Goal: Check status: Check status

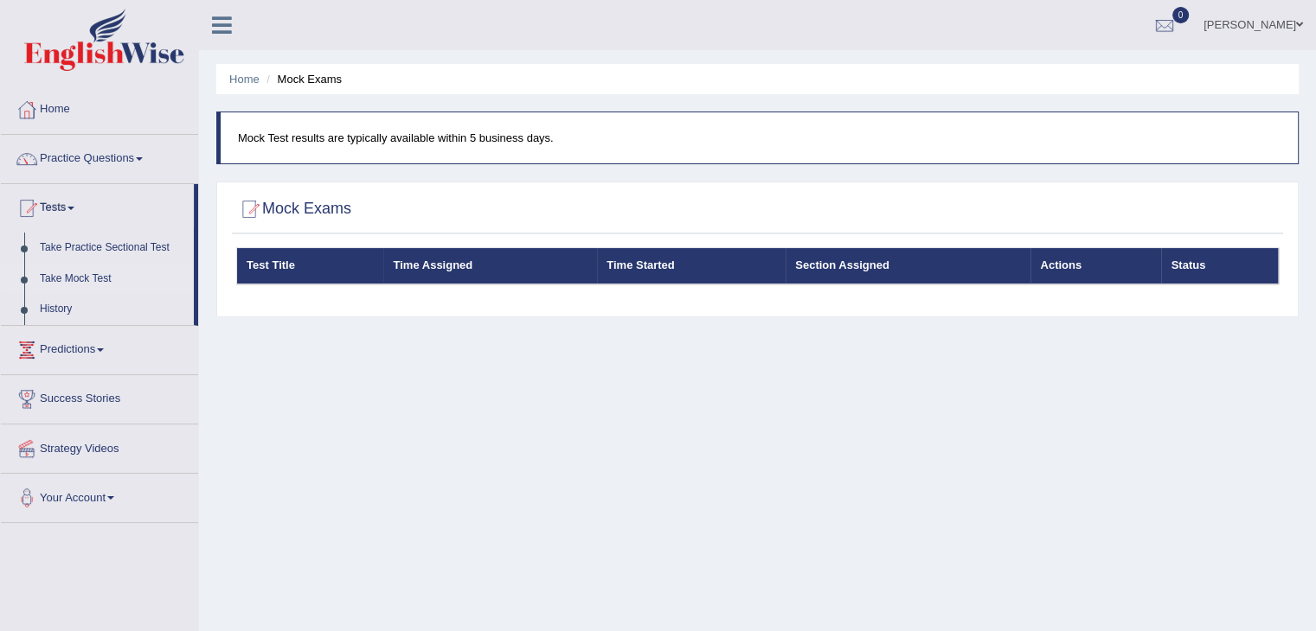
drag, startPoint x: 0, startPoint y: 0, endPoint x: 1183, endPoint y: 407, distance: 1250.7
click at [1183, 407] on div "Home Mock Exams Mock Test results are typically available within 5 business day…" at bounding box center [757, 432] width 1117 height 865
click at [64, 302] on link "History" at bounding box center [113, 309] width 162 height 31
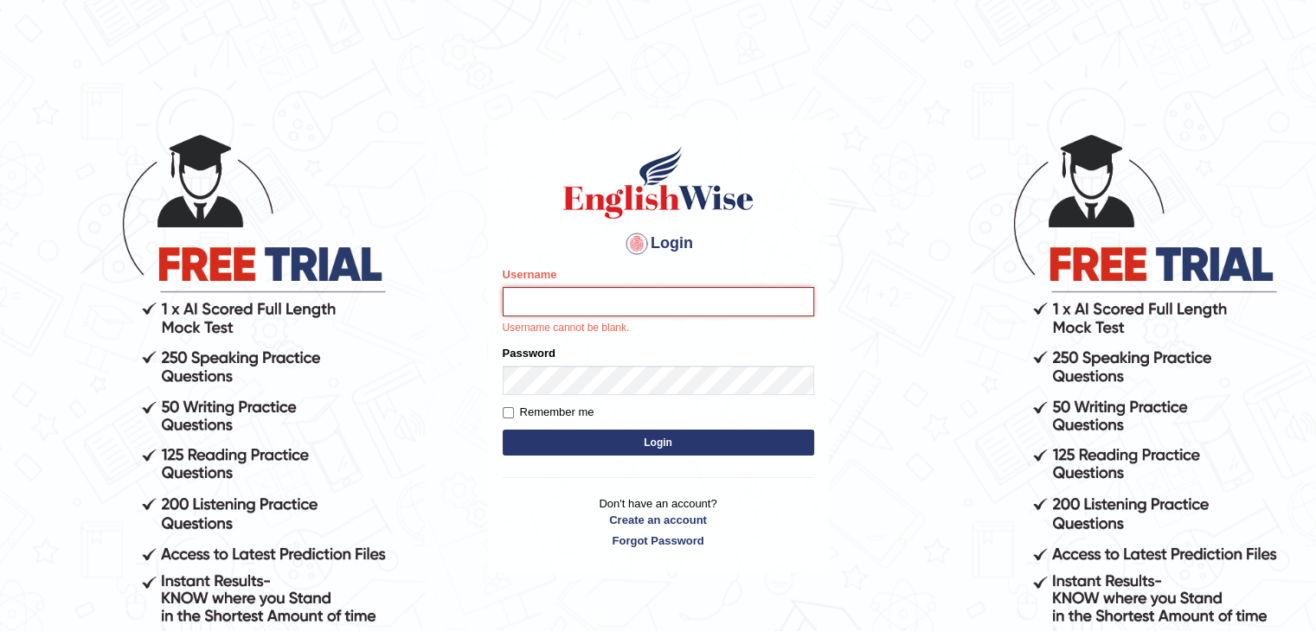
type input "kali1"
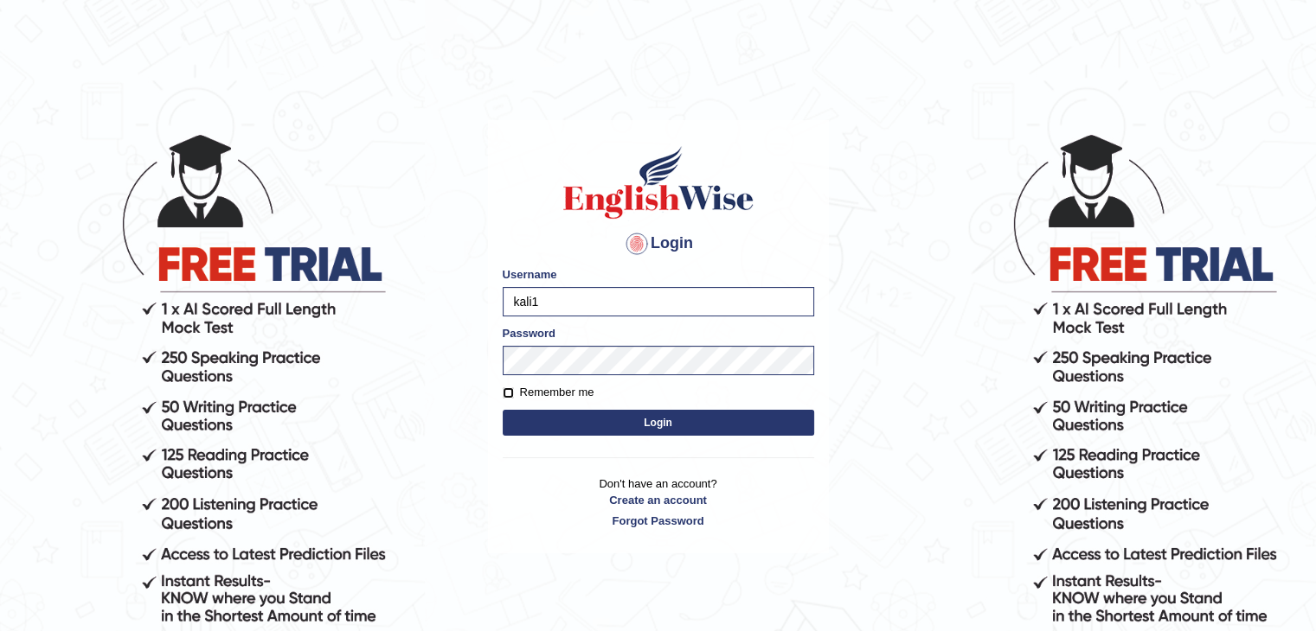
click at [508, 393] on input "Remember me" at bounding box center [508, 393] width 11 height 11
checkbox input "true"
click at [662, 422] on button "Login" at bounding box center [658, 423] width 311 height 26
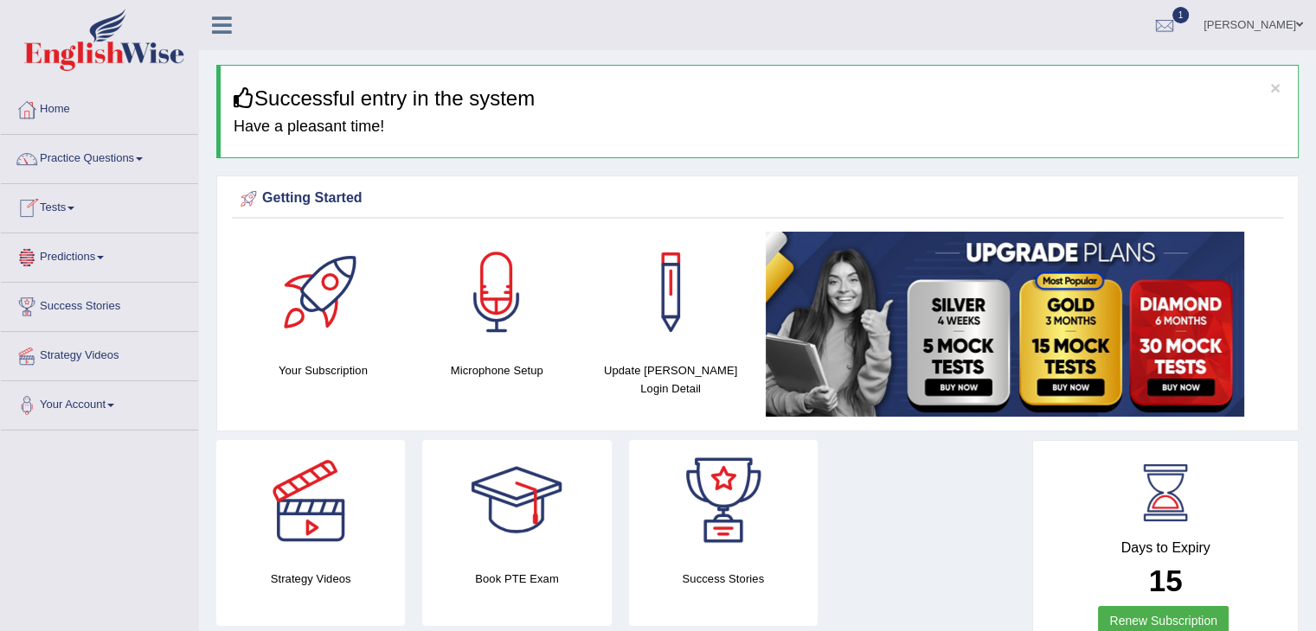
click at [73, 207] on span at bounding box center [70, 208] width 7 height 3
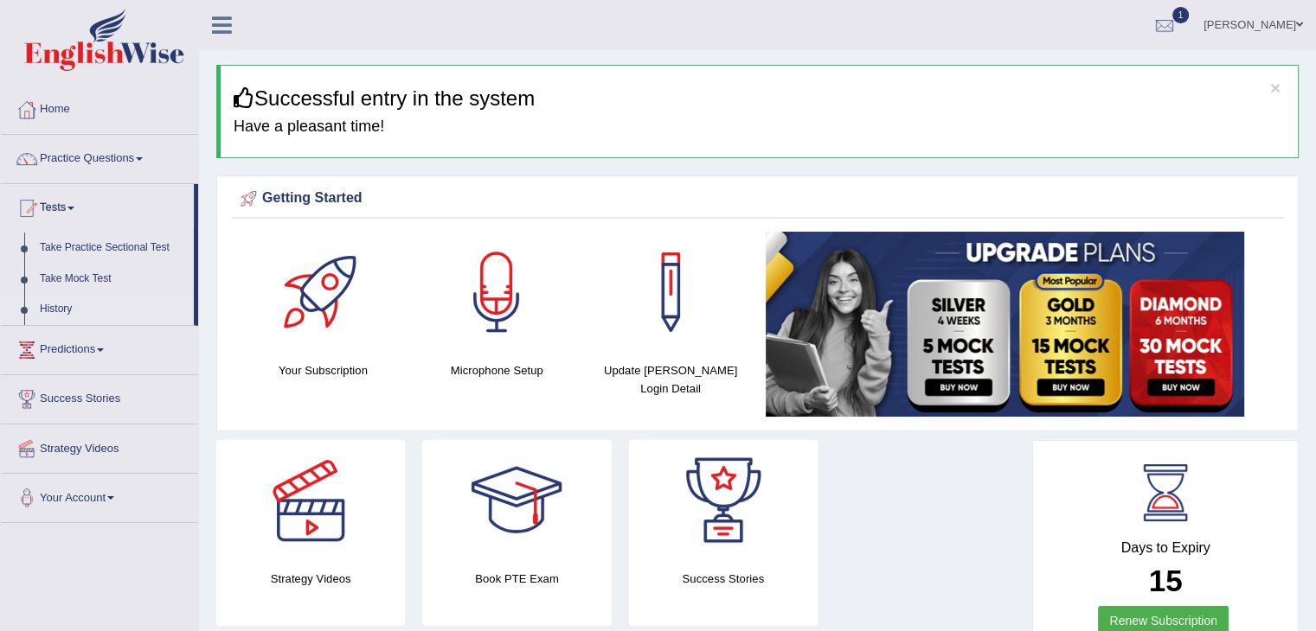
click at [72, 311] on link "History" at bounding box center [113, 309] width 162 height 31
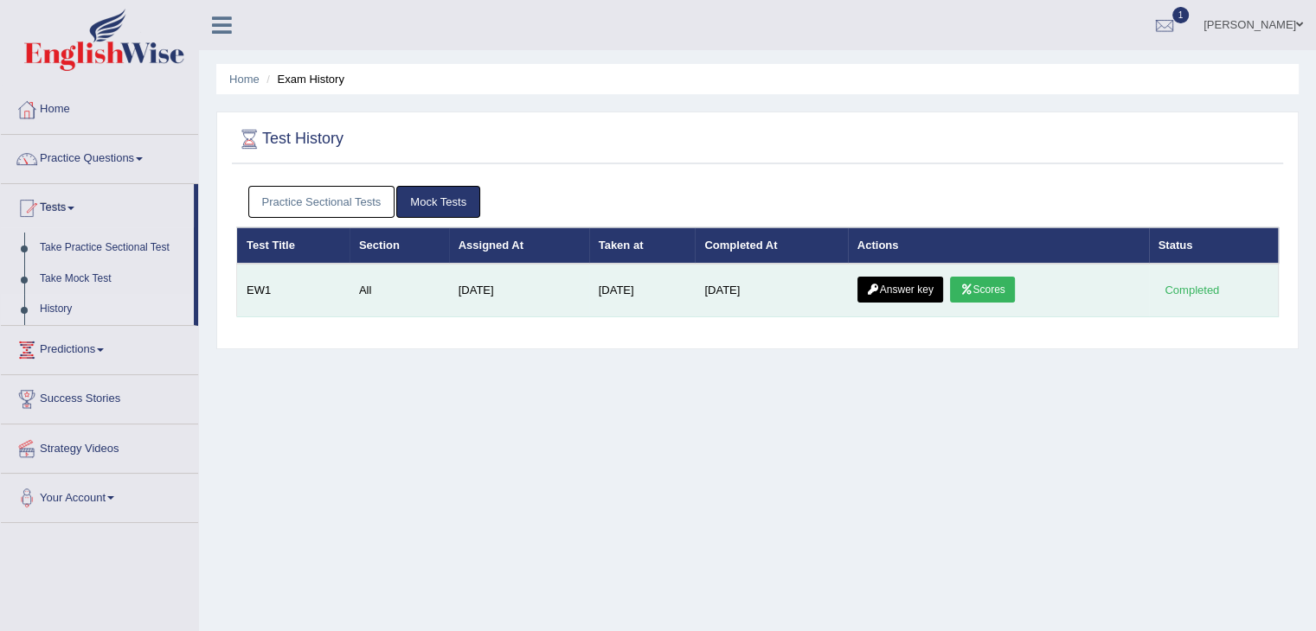
click at [1000, 291] on link "Scores" at bounding box center [982, 290] width 64 height 26
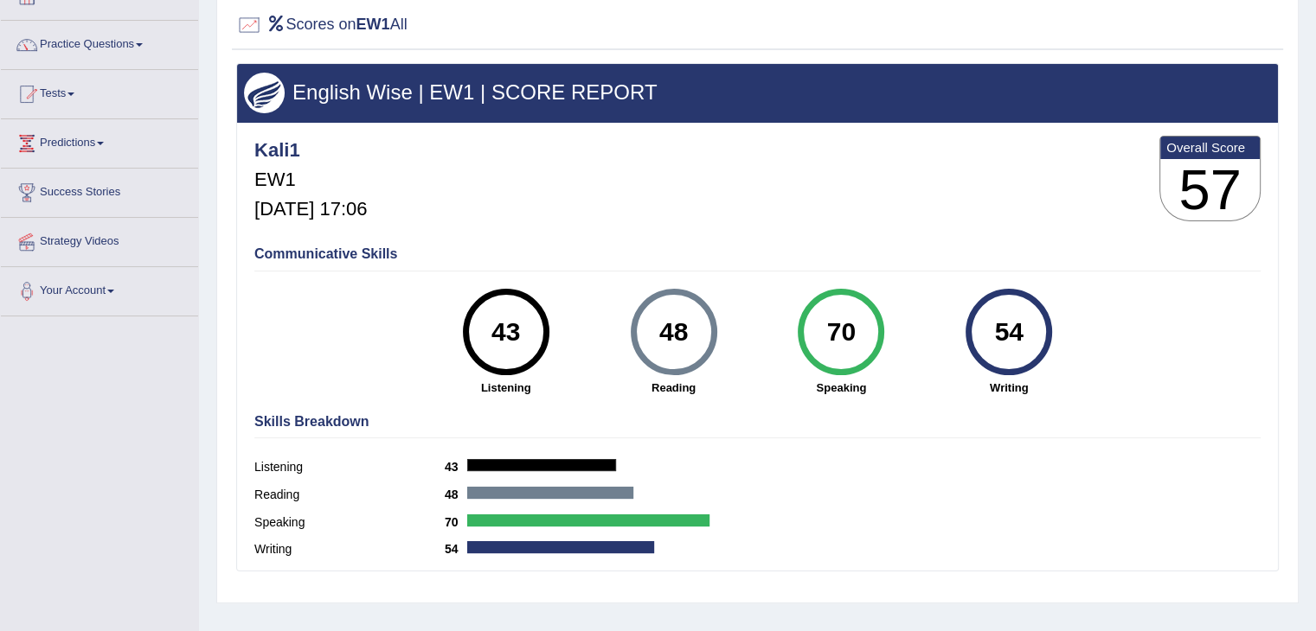
scroll to position [106, 0]
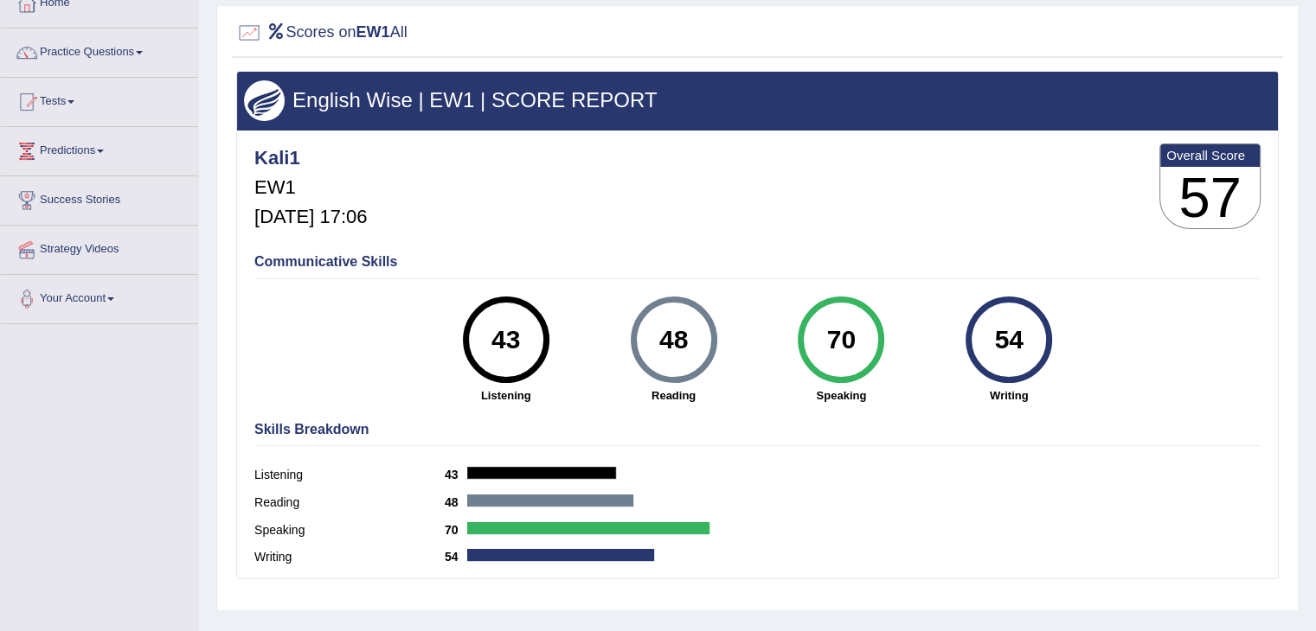
click at [516, 331] on div "43" at bounding box center [505, 340] width 63 height 73
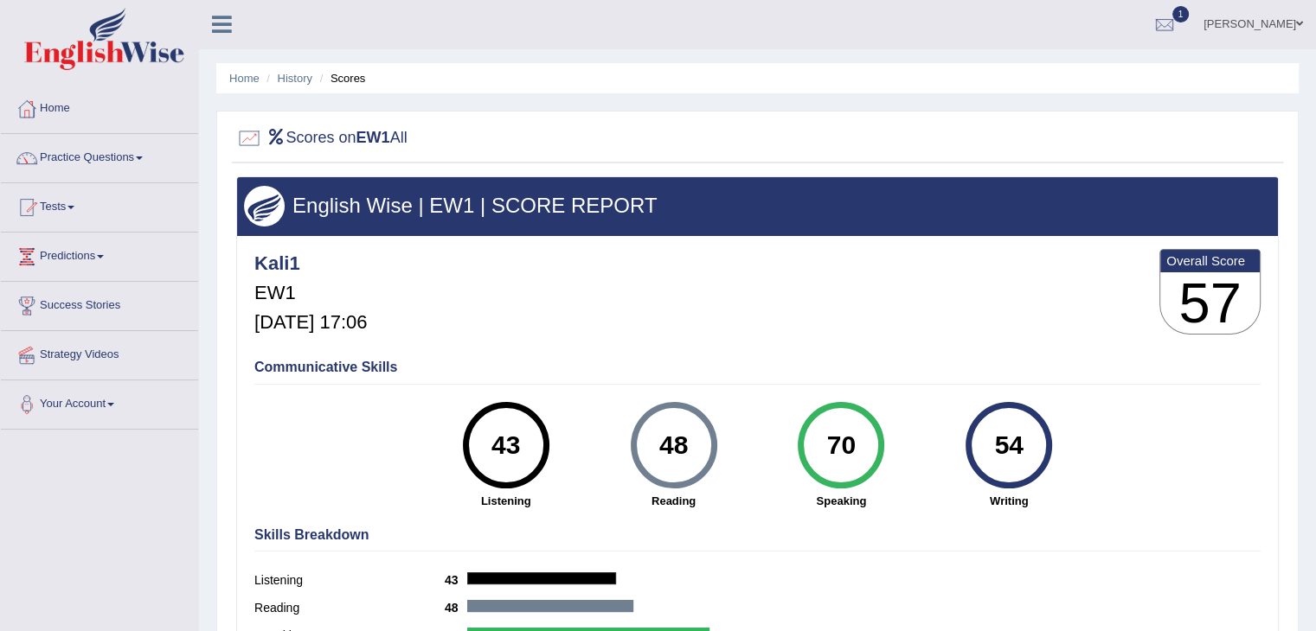
scroll to position [0, 0]
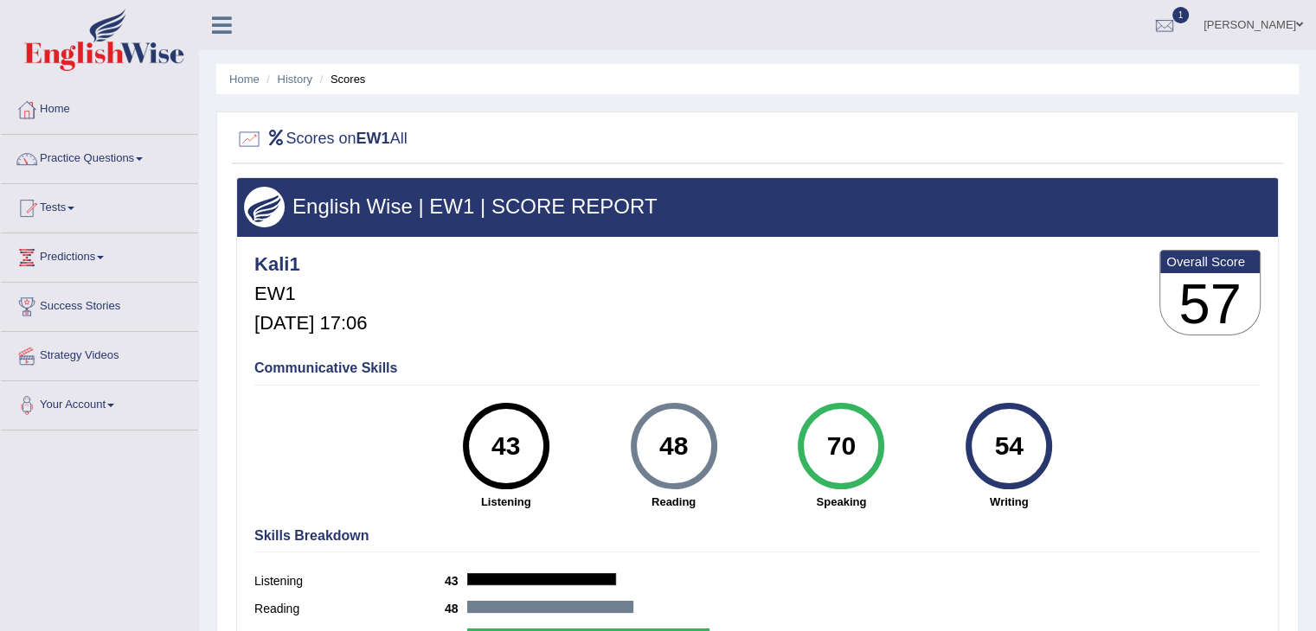
click at [1009, 447] on div "54" at bounding box center [1009, 446] width 63 height 73
click at [76, 209] on link "Tests" at bounding box center [99, 205] width 197 height 43
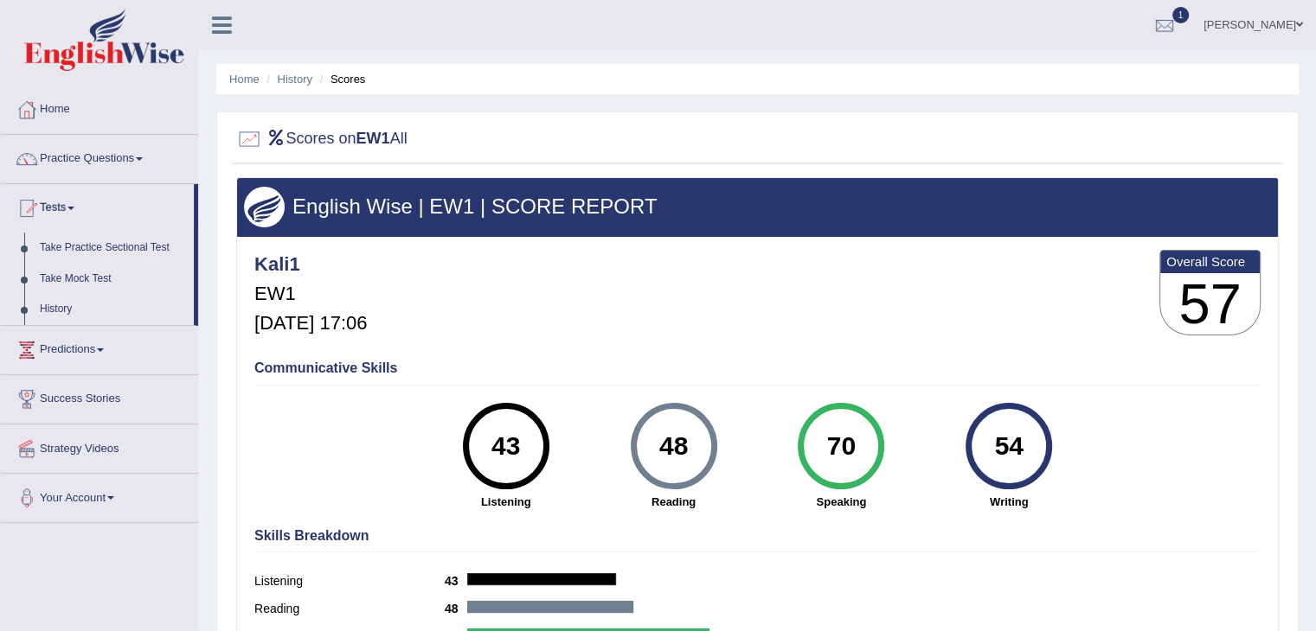
click at [63, 305] on link "History" at bounding box center [113, 309] width 162 height 31
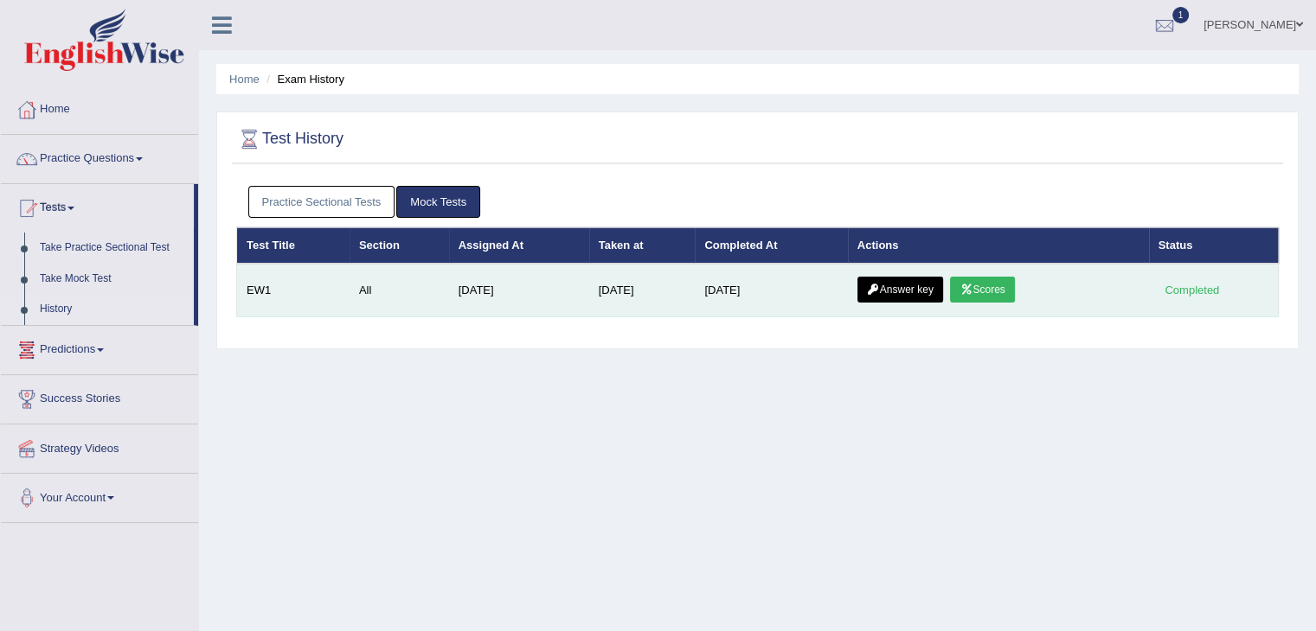
click at [907, 286] on link "Answer key" at bounding box center [900, 290] width 86 height 26
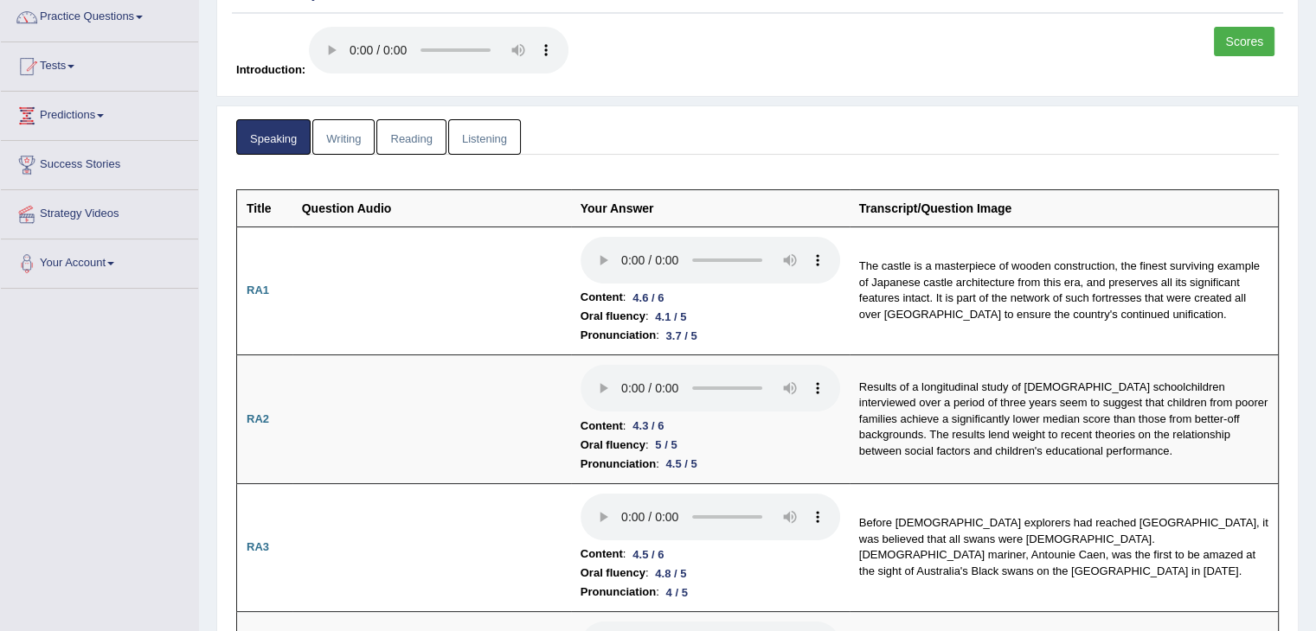
scroll to position [170, 0]
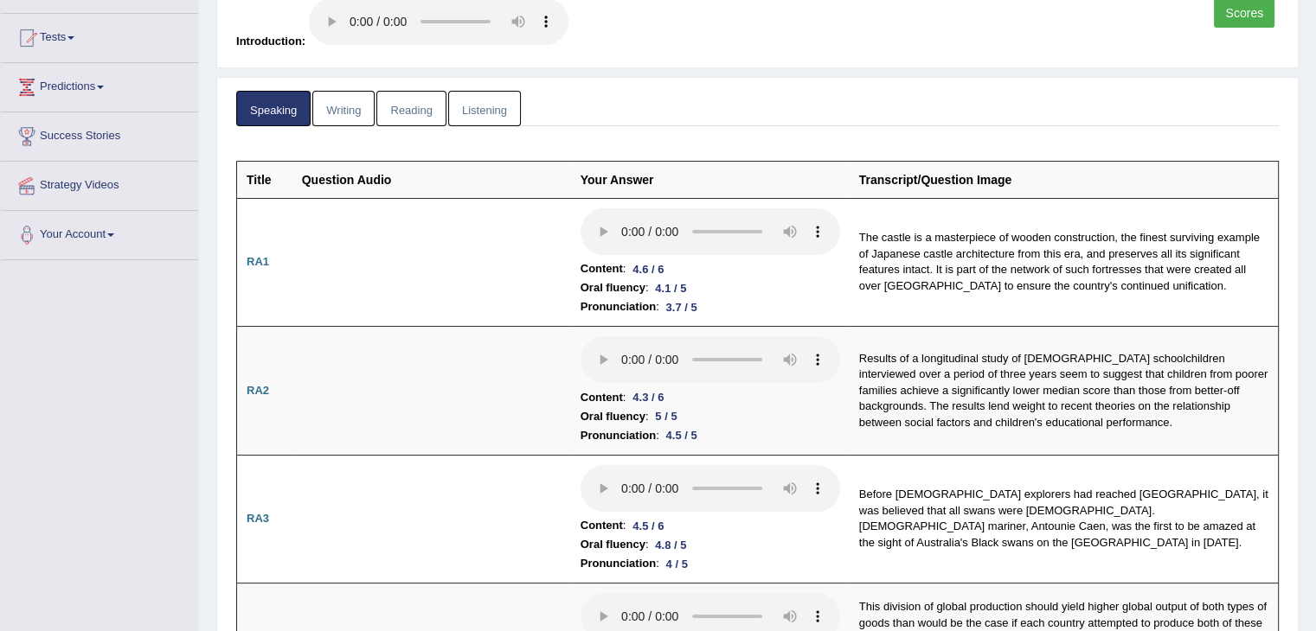
click at [337, 108] on link "Writing" at bounding box center [343, 108] width 62 height 35
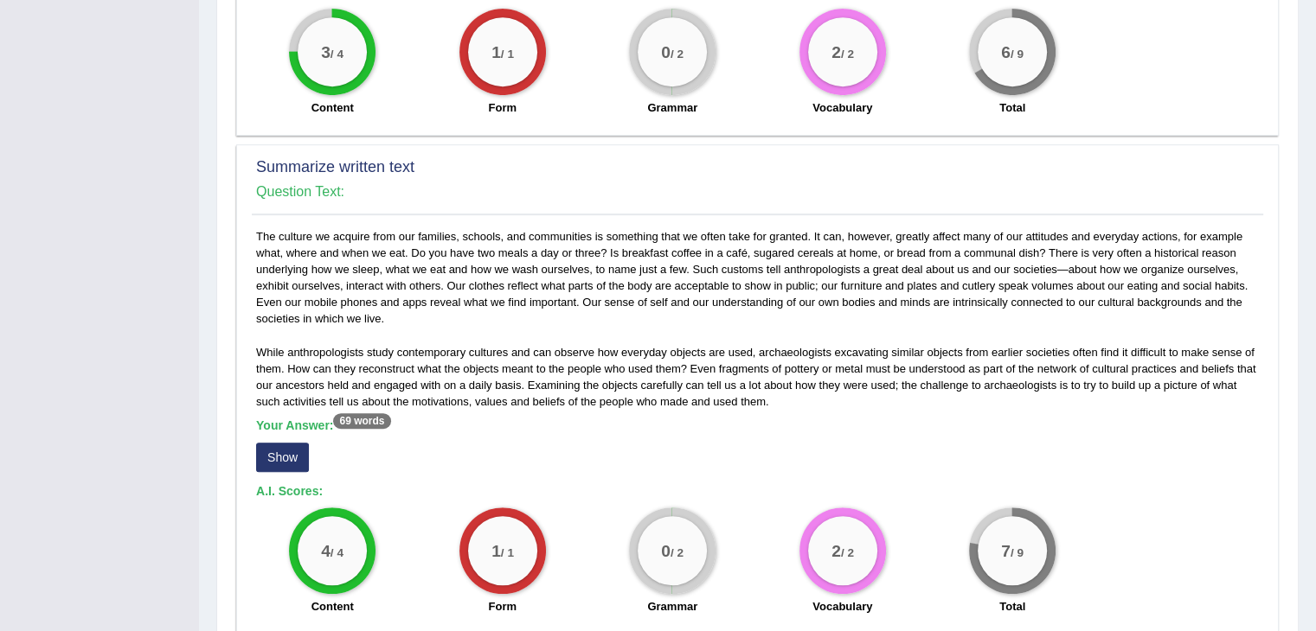
scroll to position [808, 0]
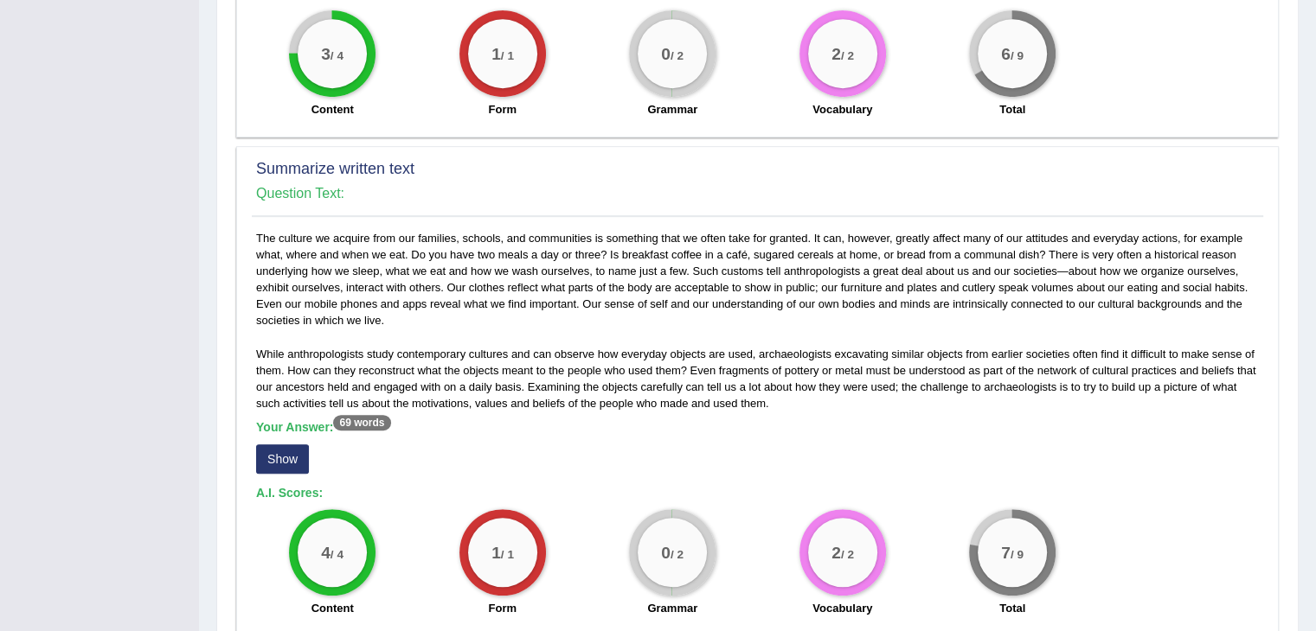
click at [670, 527] on div "0 / 2" at bounding box center [672, 552] width 69 height 69
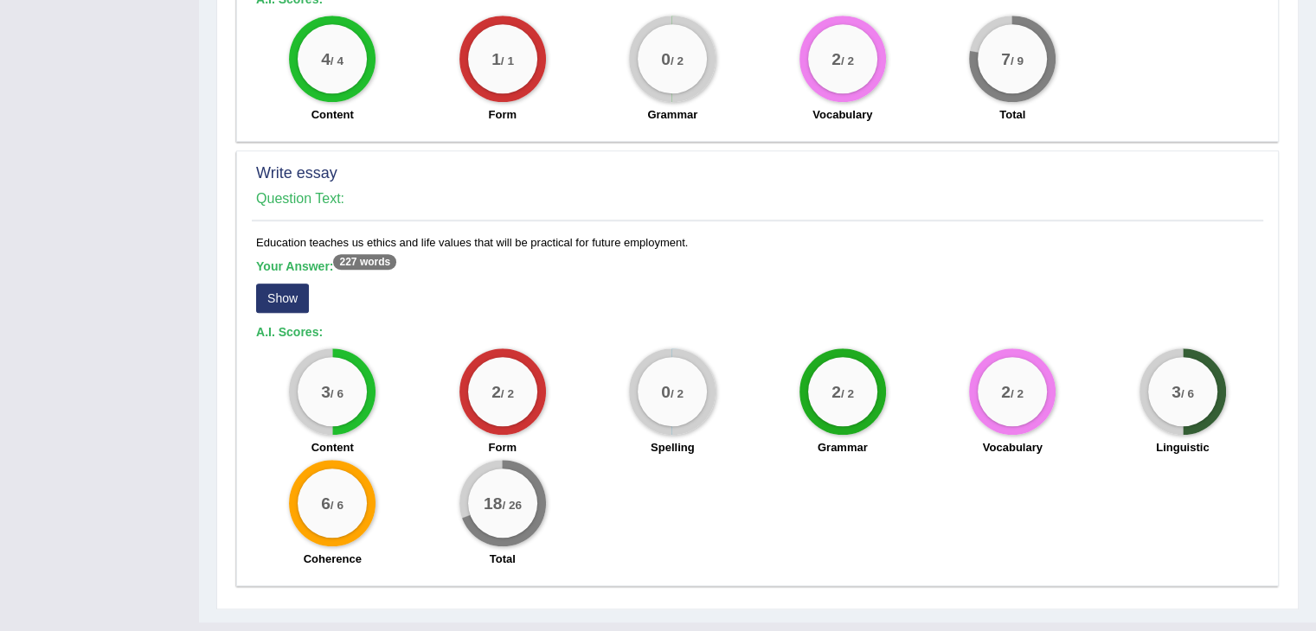
scroll to position [1307, 0]
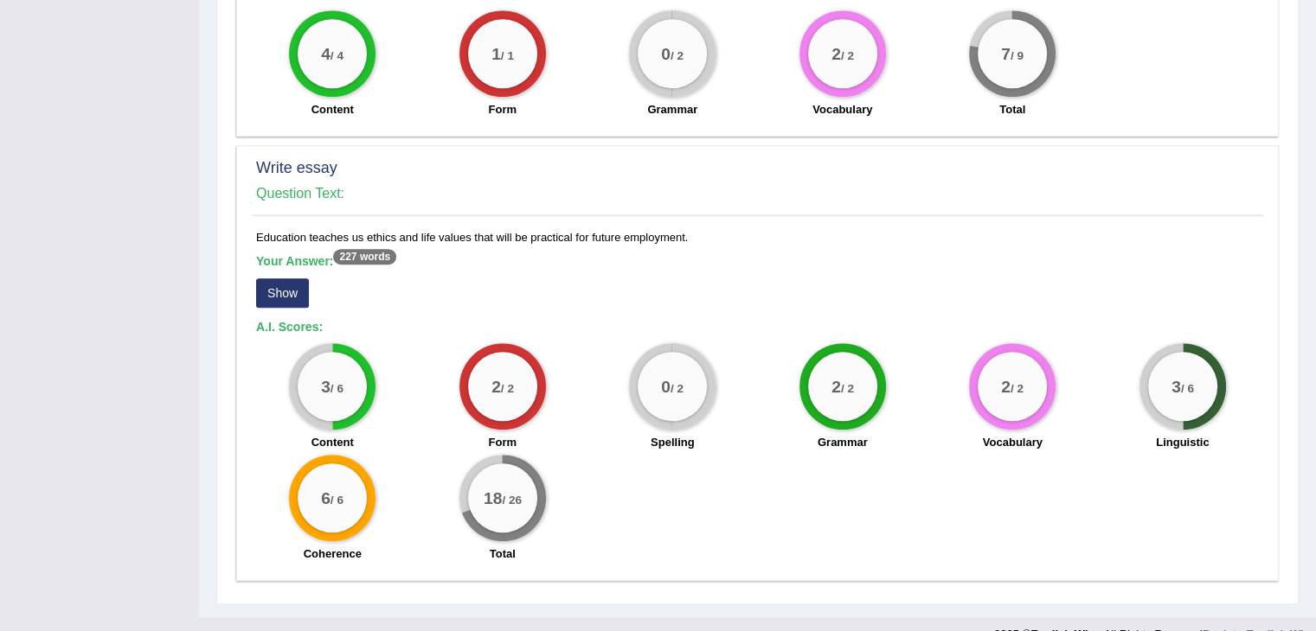
click at [298, 279] on button "Show" at bounding box center [282, 293] width 53 height 29
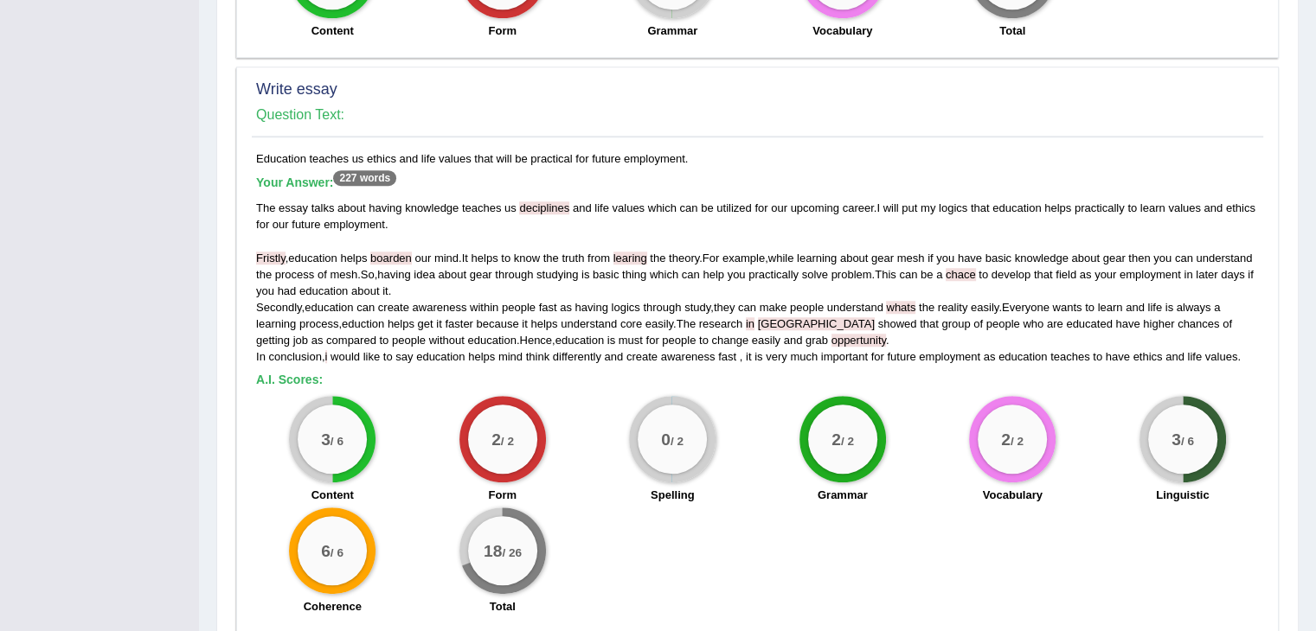
scroll to position [1391, 0]
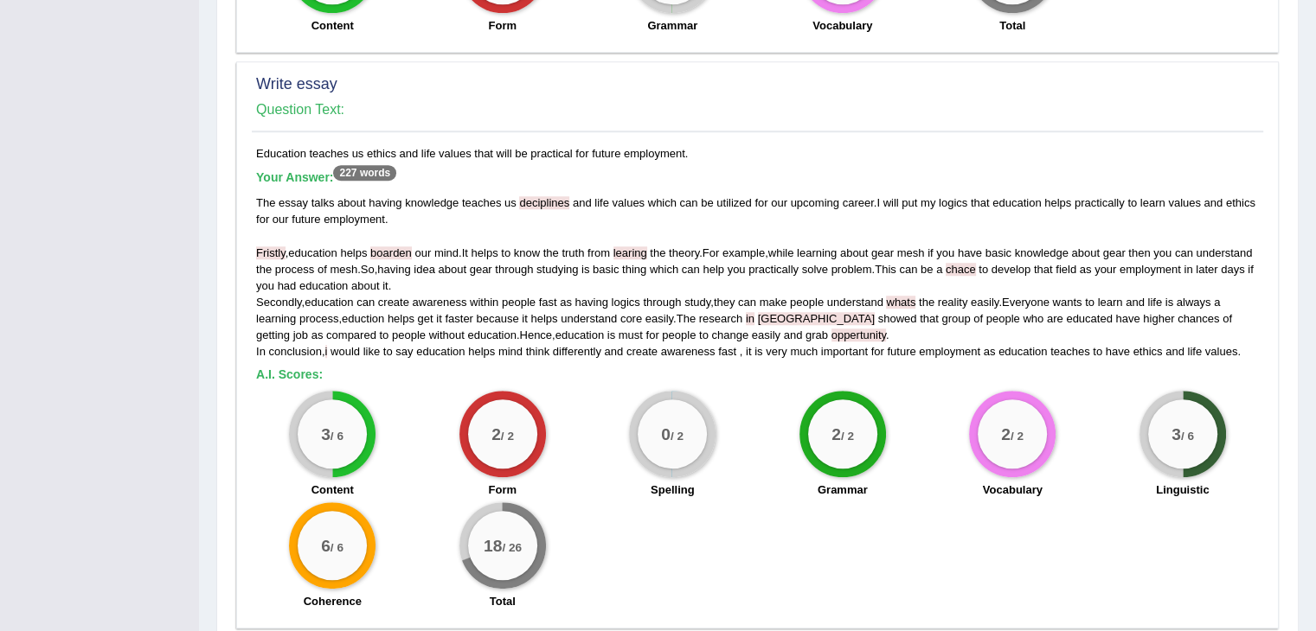
click at [773, 312] on span "USA" at bounding box center [816, 318] width 117 height 13
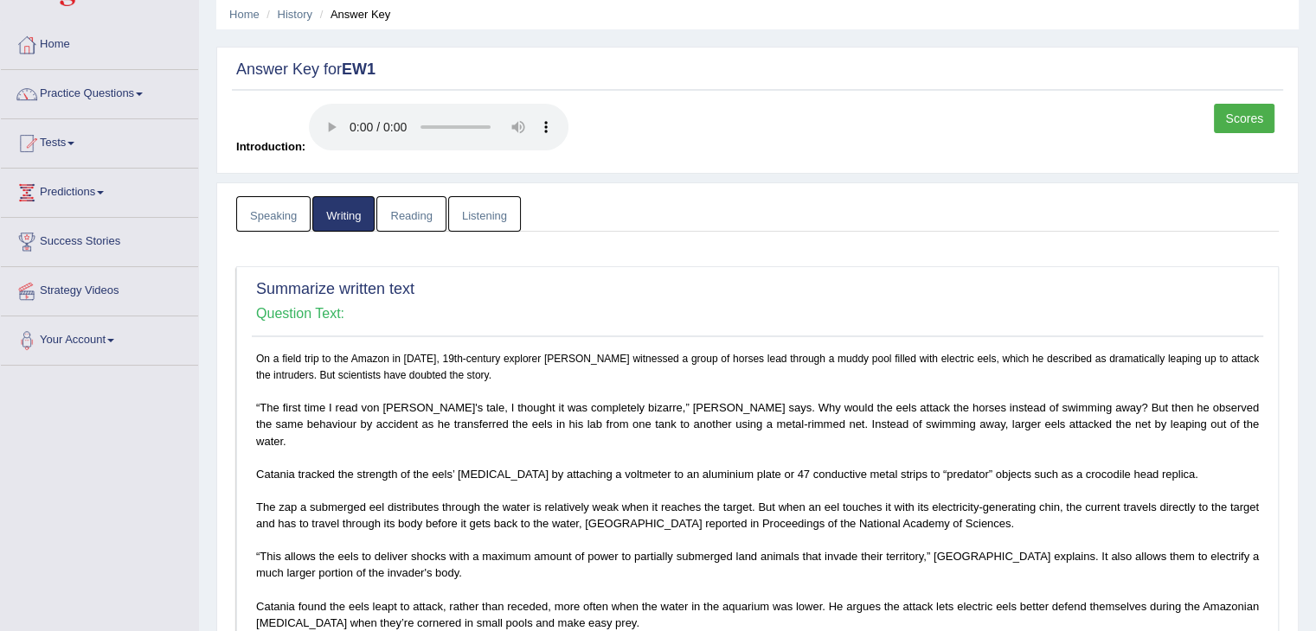
scroll to position [62, 0]
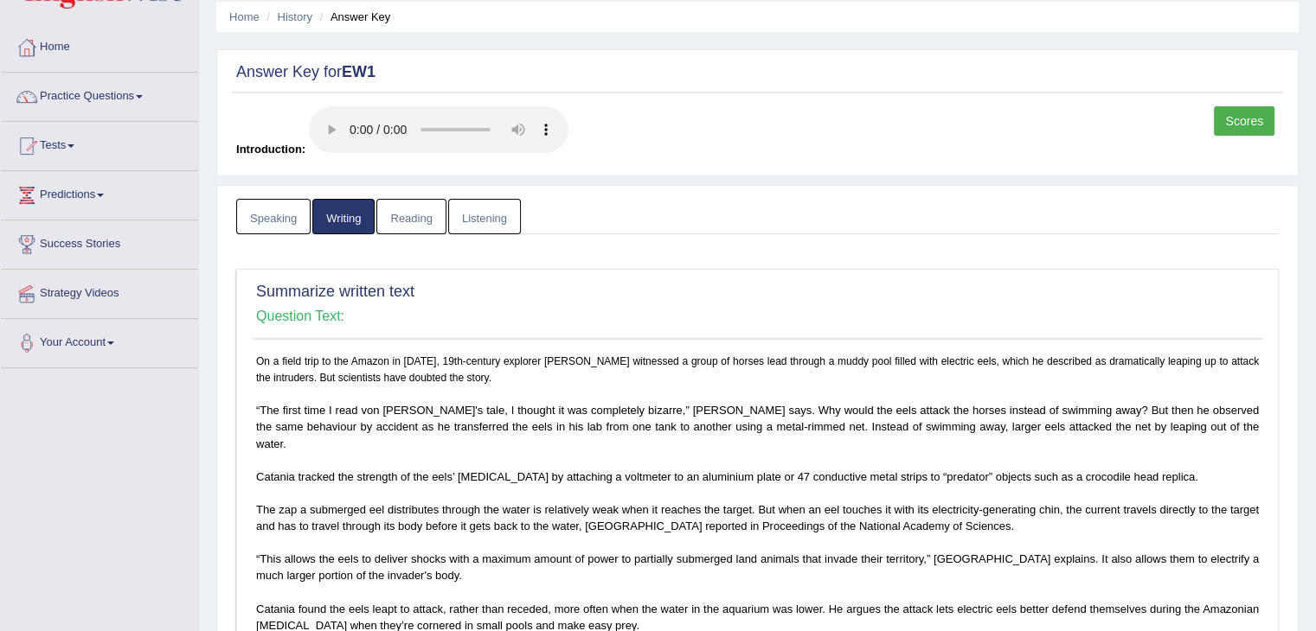
click at [411, 220] on link "Reading" at bounding box center [410, 216] width 69 height 35
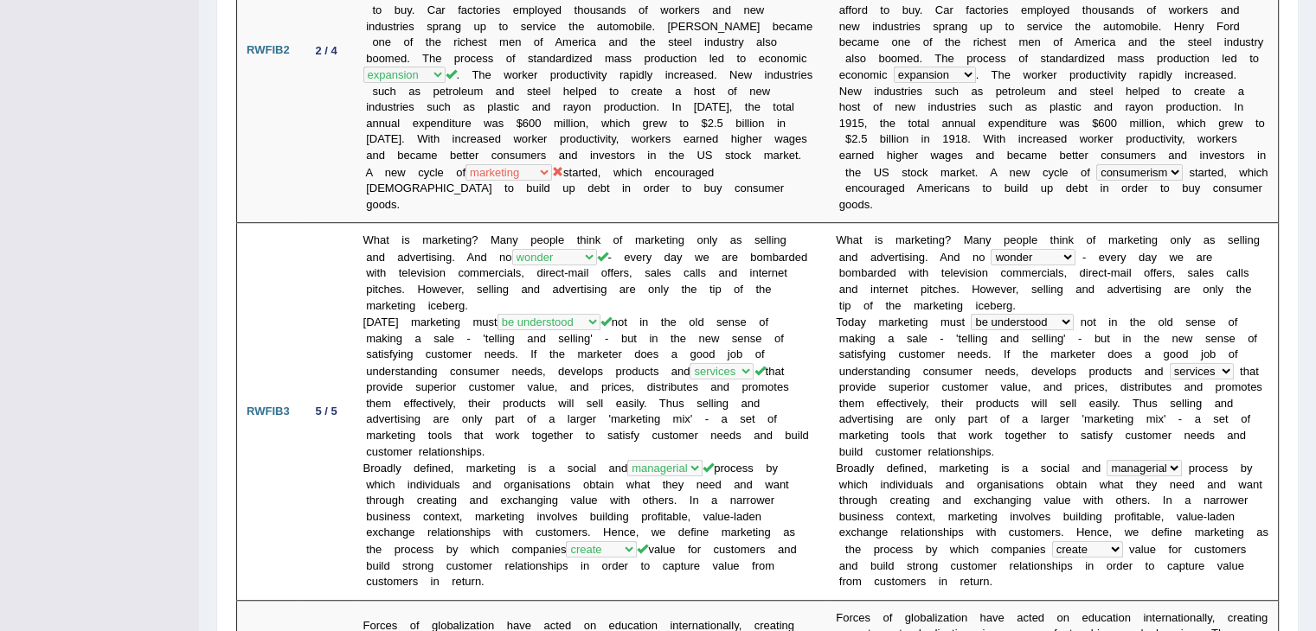
scroll to position [1021, 0]
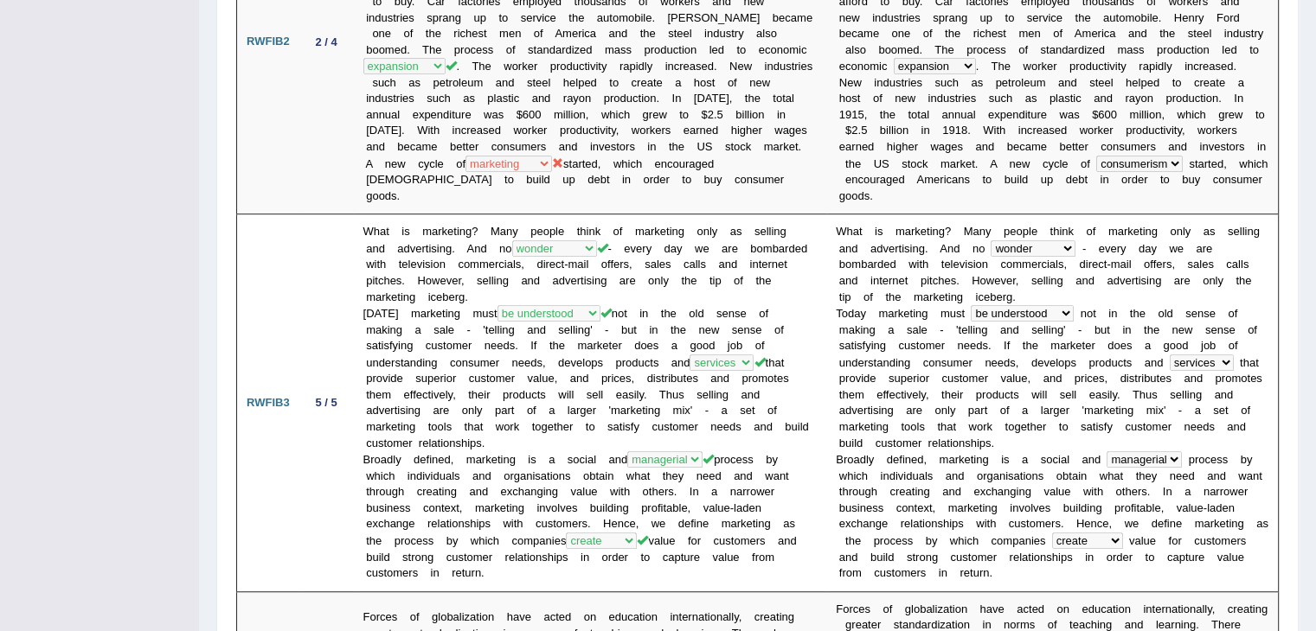
drag, startPoint x: 1309, startPoint y: 221, endPoint x: 1311, endPoint y: 241, distance: 20.1
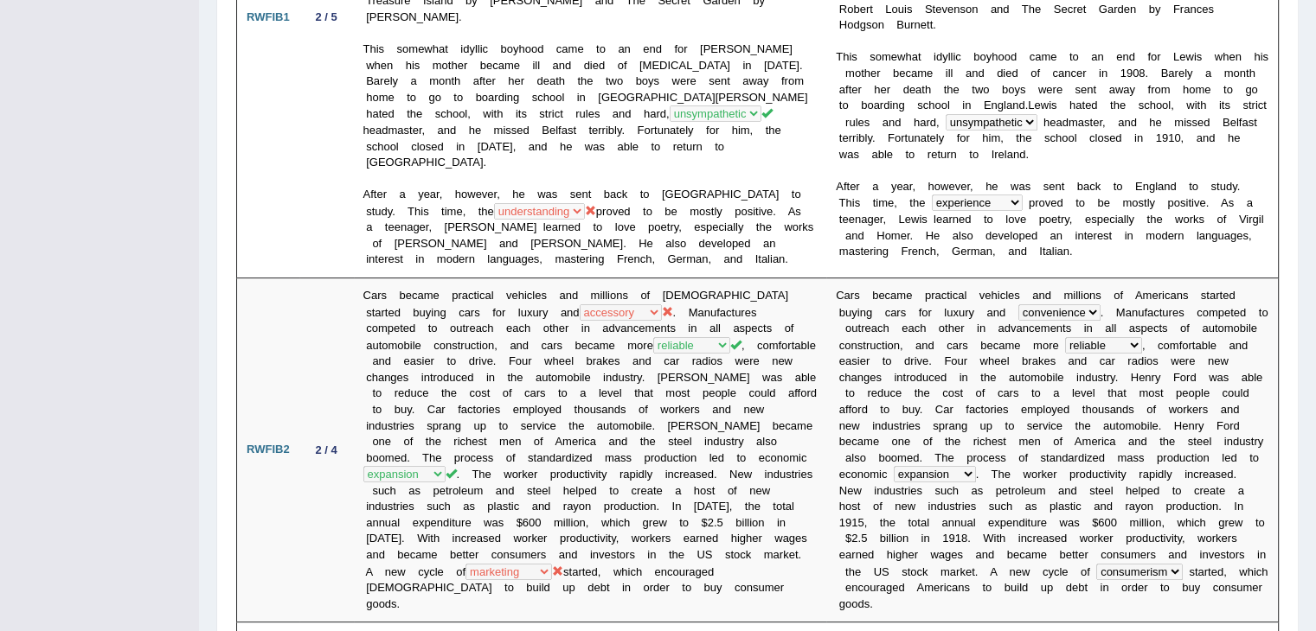
scroll to position [0, 0]
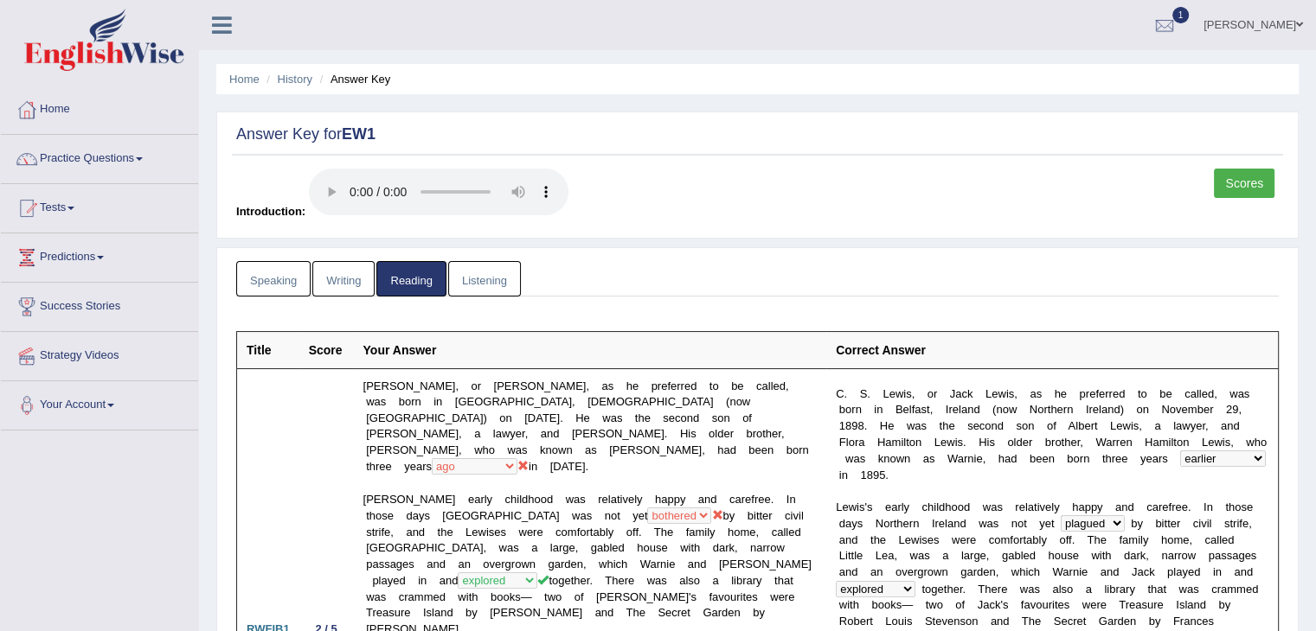
click at [478, 279] on link "Listening" at bounding box center [484, 278] width 73 height 35
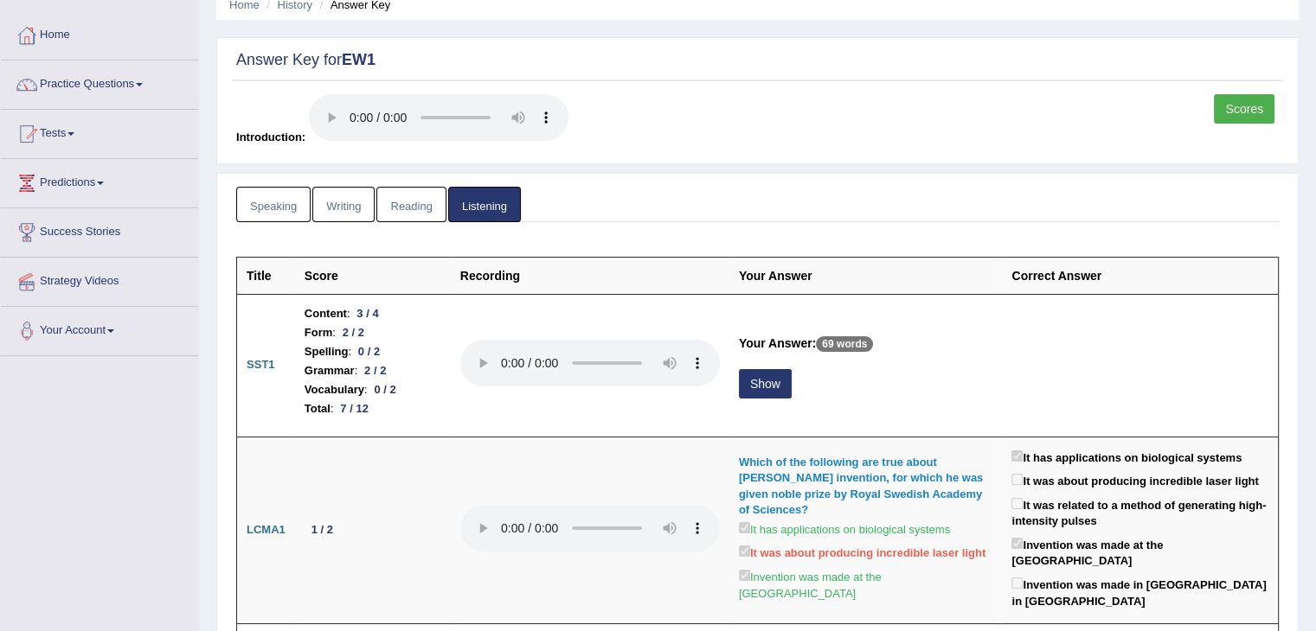
scroll to position [90, 0]
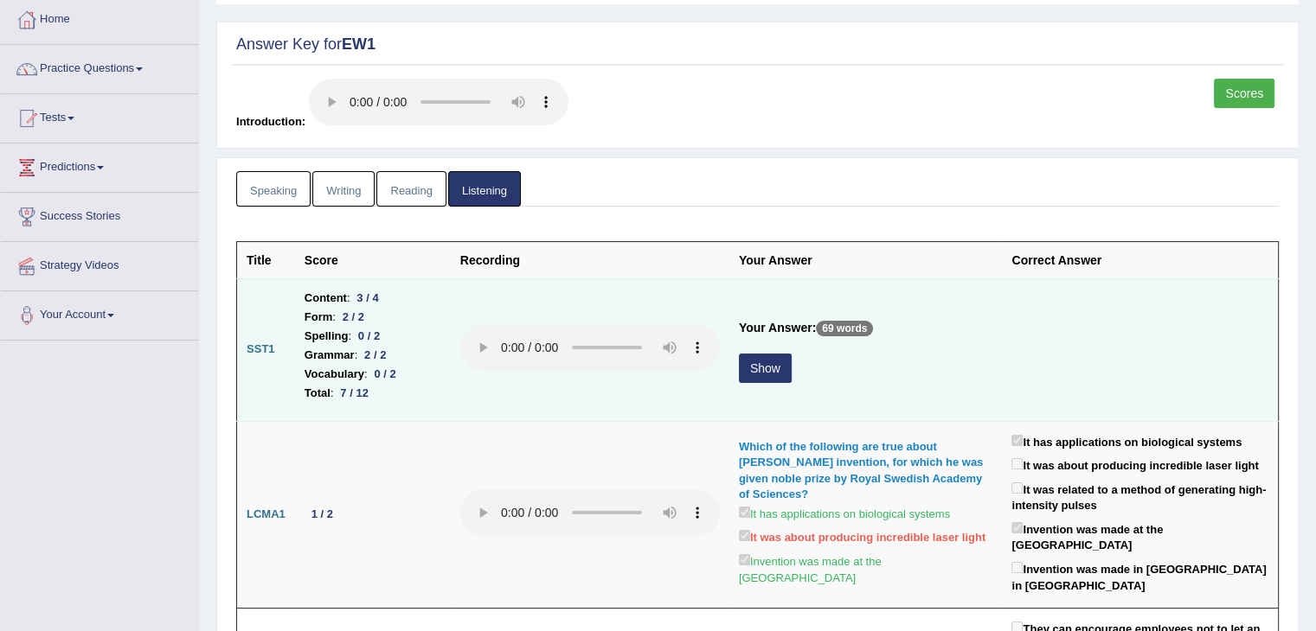
click at [766, 361] on button "Show" at bounding box center [765, 368] width 53 height 29
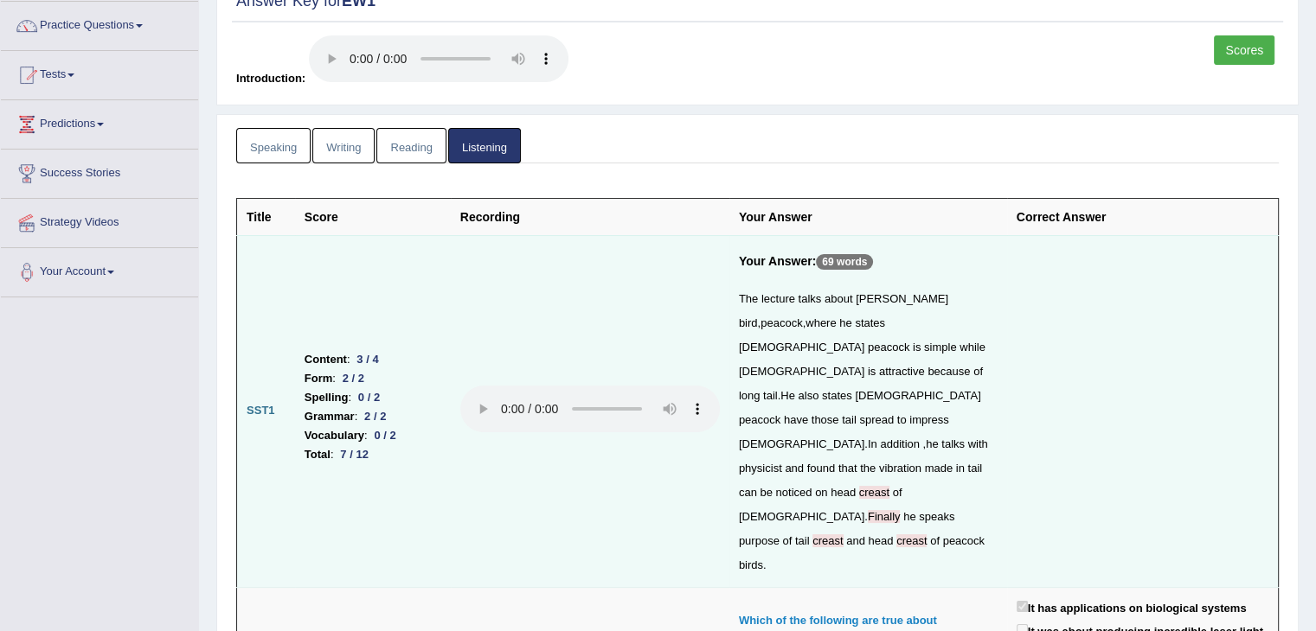
scroll to position [156, 0]
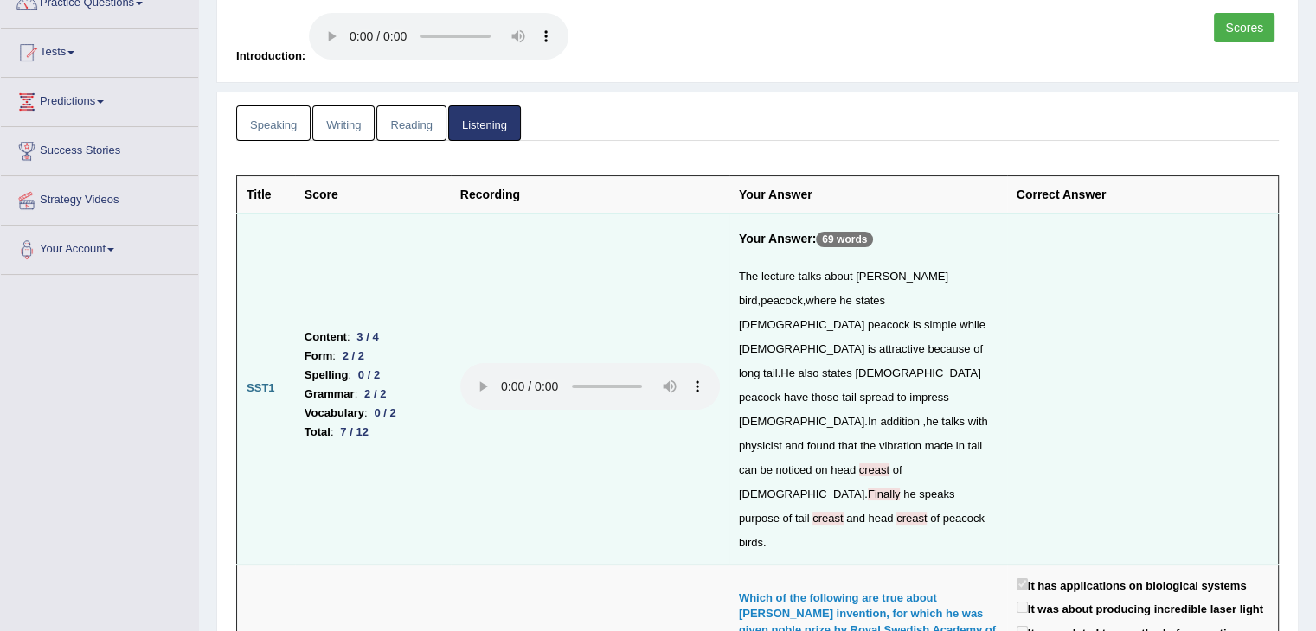
click at [868, 488] on span "Finally" at bounding box center [884, 494] width 33 height 13
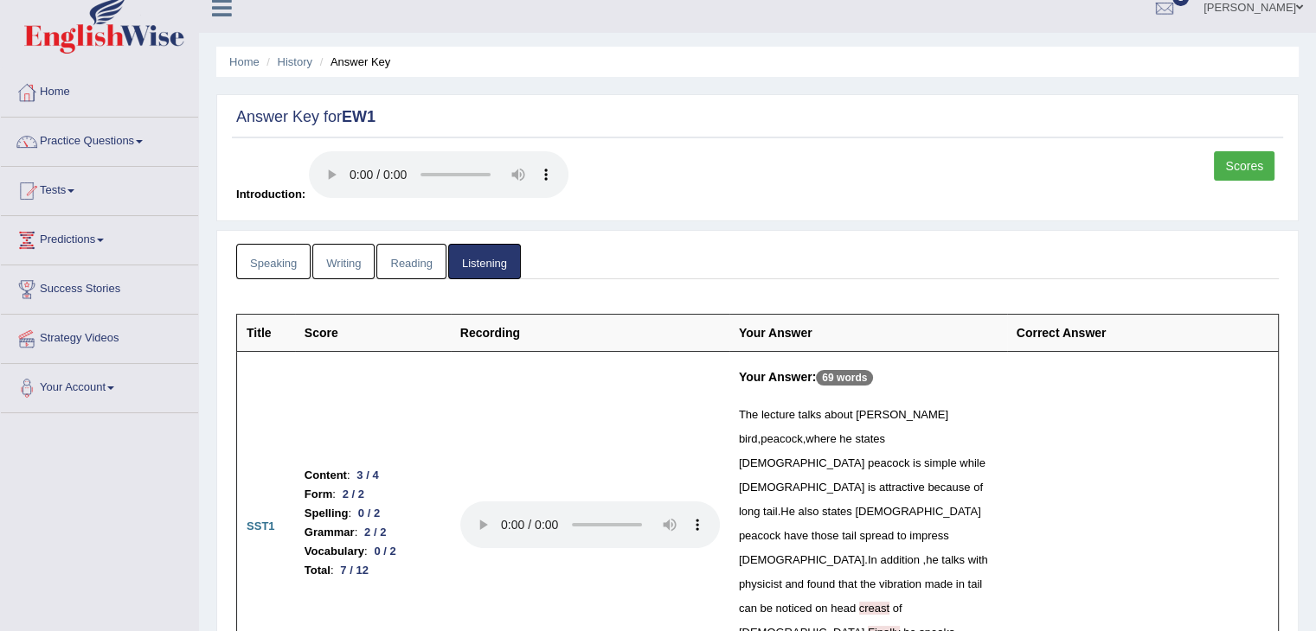
scroll to position [0, 0]
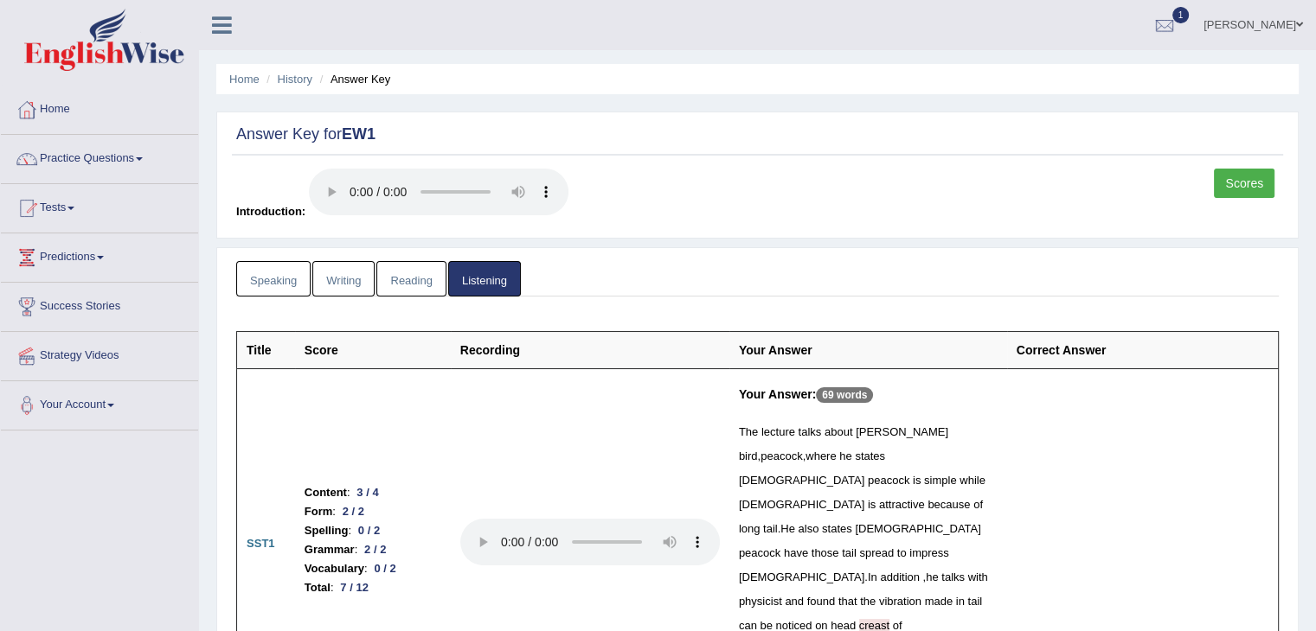
click at [1228, 183] on link "Scores" at bounding box center [1244, 183] width 61 height 29
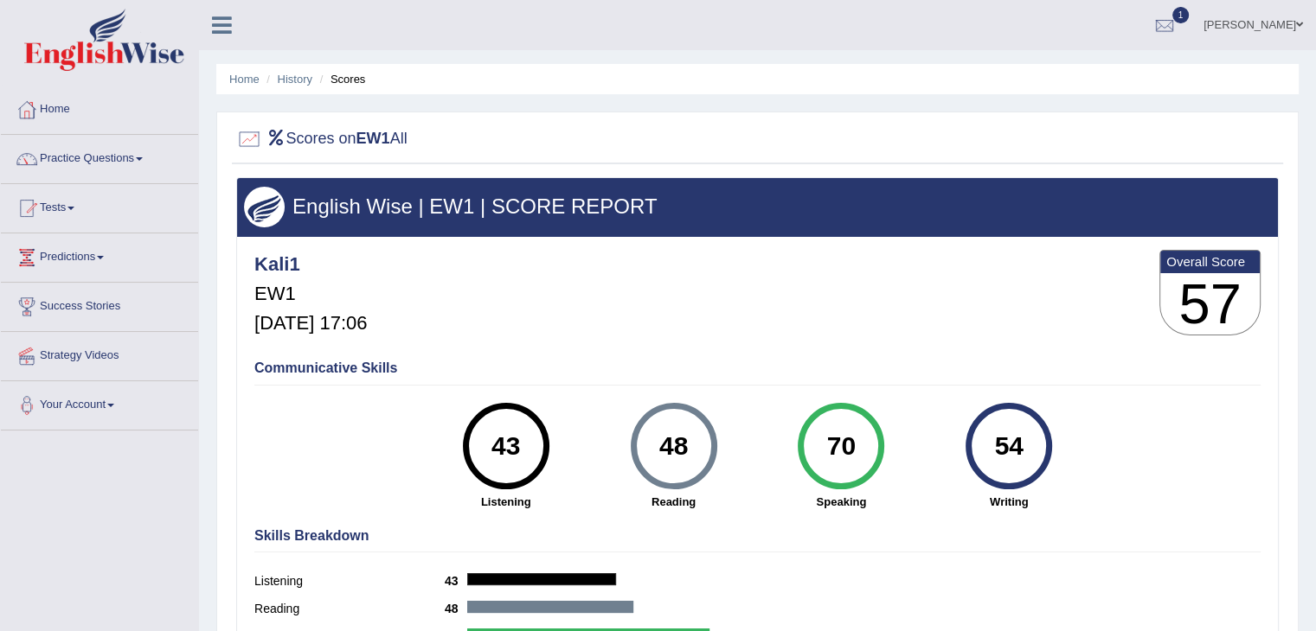
scroll to position [277, 0]
